Goal: Task Accomplishment & Management: Use online tool/utility

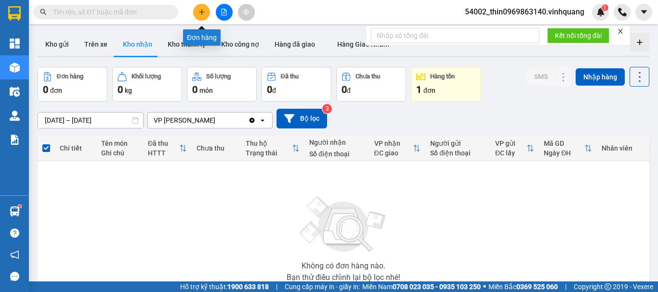
click at [201, 14] on icon "plus" at bounding box center [201, 12] width 7 height 7
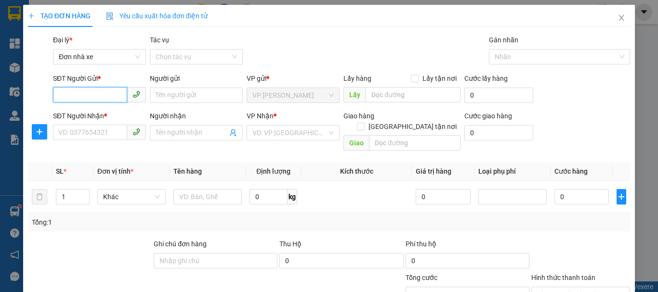
click at [116, 97] on input "SĐT Người Gửi *" at bounding box center [90, 94] width 74 height 15
click at [99, 110] on div "0966999333 - [GEOGRAPHIC_DATA]" at bounding box center [112, 114] width 108 height 11
type input "0966999333"
type input "ĐỨC"
type input "0774000444"
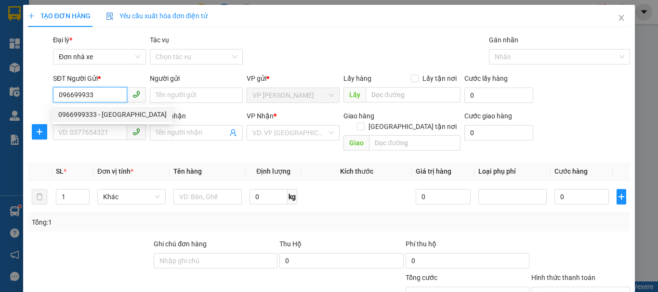
type input "hào"
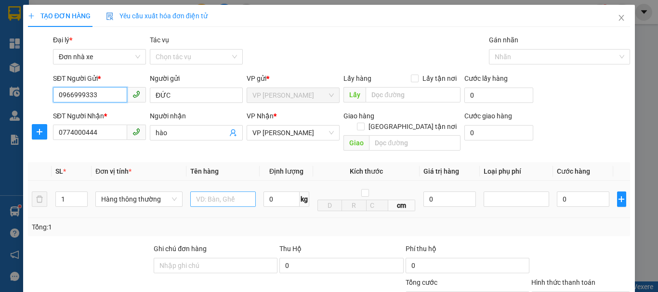
type input "0966999333"
click at [219, 192] on input "text" at bounding box center [222, 199] width 65 height 15
type input "hộp ct"
click at [283, 192] on input "0" at bounding box center [281, 199] width 36 height 15
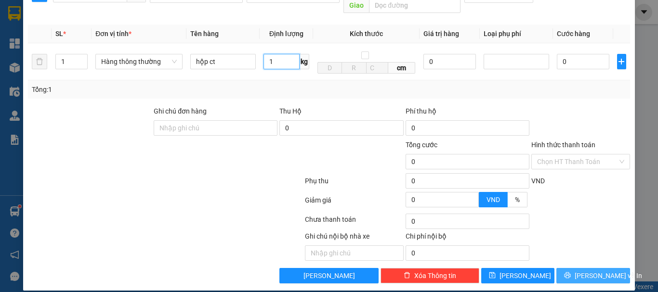
type input "1"
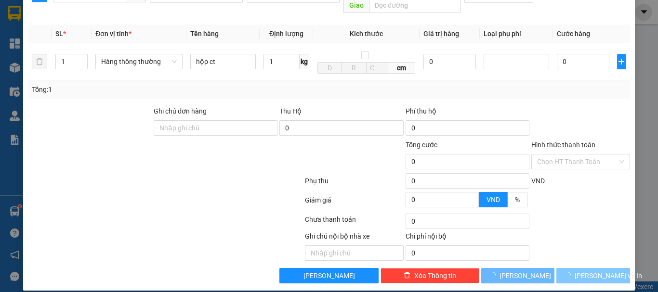
click at [583, 271] on span "[PERSON_NAME] và In" at bounding box center [607, 276] width 67 height 11
type input "30.000"
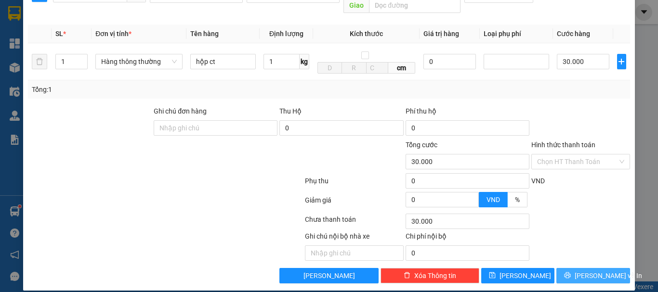
click at [594, 271] on span "[PERSON_NAME] và In" at bounding box center [607, 276] width 67 height 11
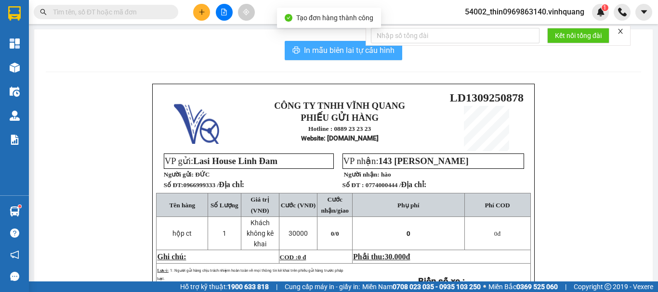
click at [315, 52] on span "In mẫu biên lai tự cấu hình" at bounding box center [349, 50] width 91 height 12
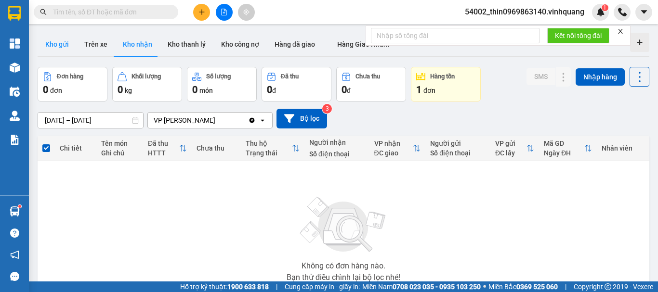
click at [51, 37] on button "Kho gửi" at bounding box center [57, 44] width 39 height 23
